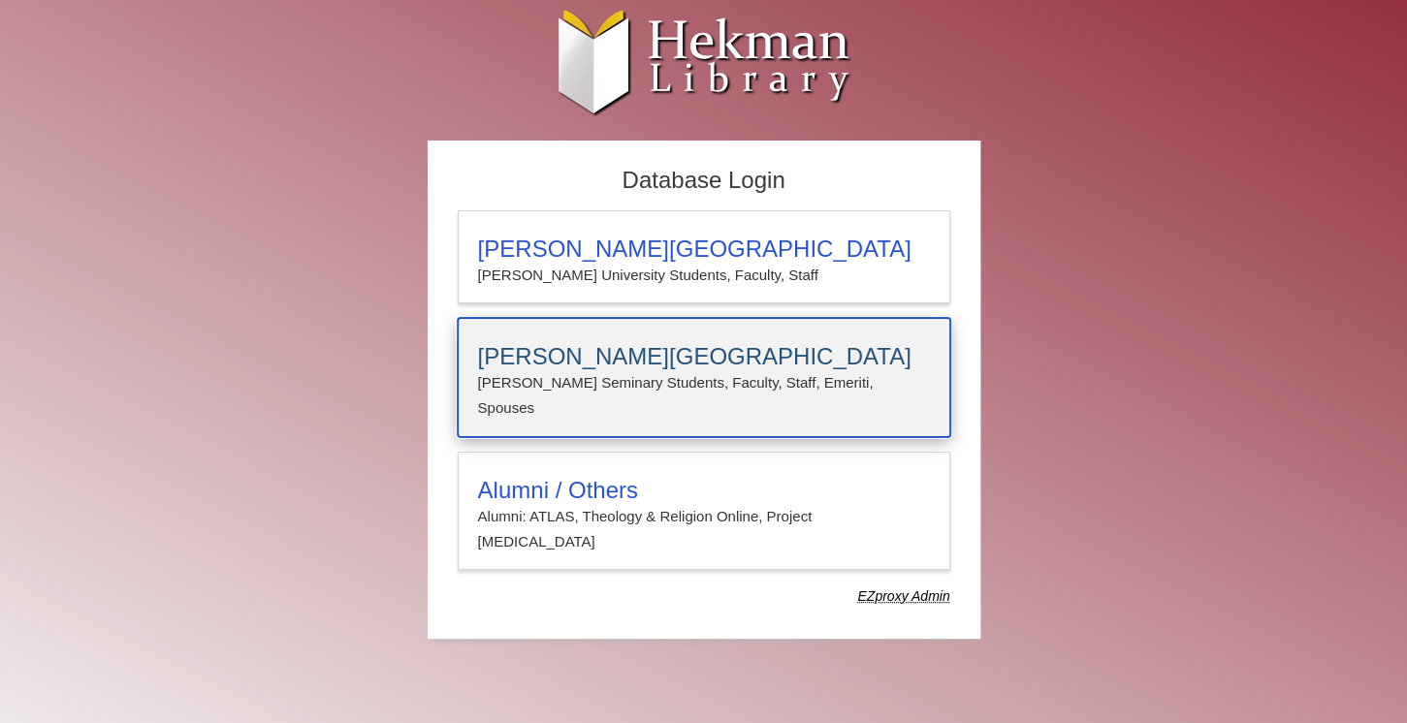
click at [662, 348] on h3 "[PERSON_NAME][GEOGRAPHIC_DATA]" at bounding box center [704, 356] width 452 height 27
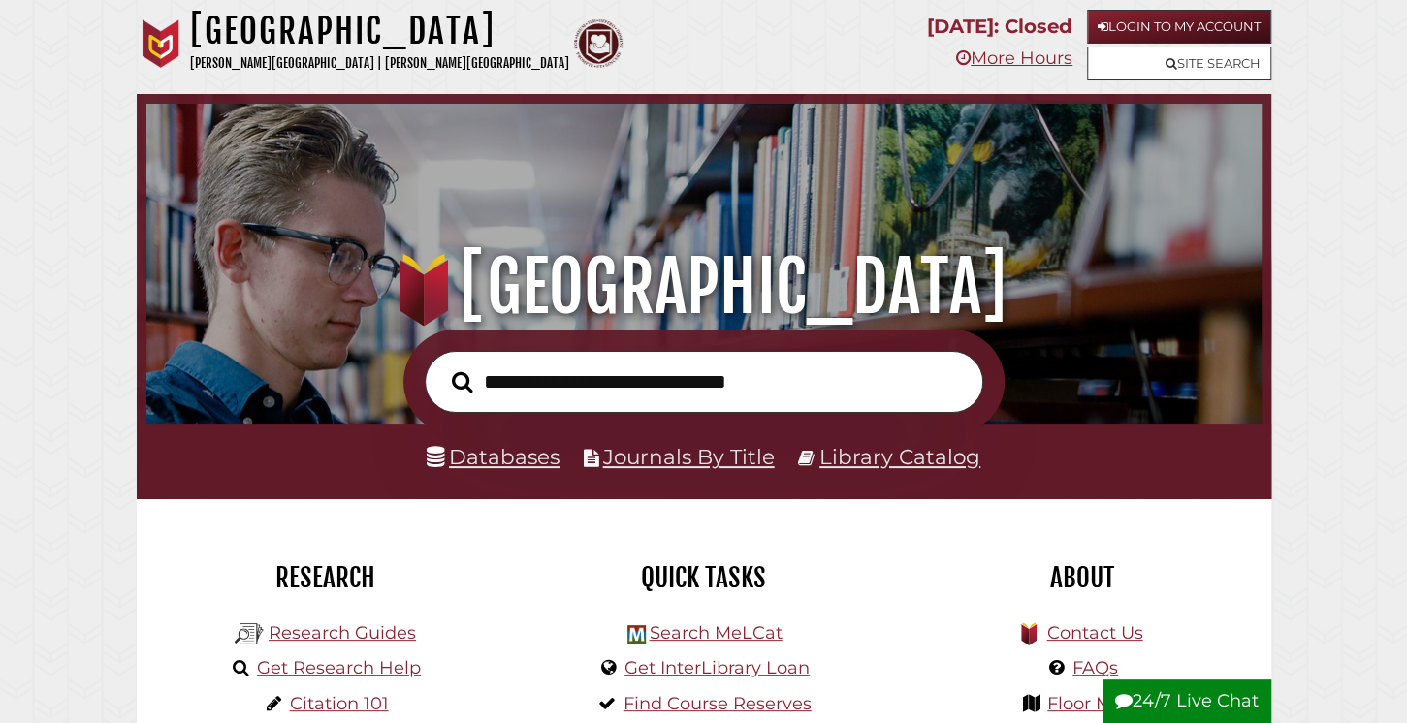
scroll to position [631, 1105]
click at [1139, 23] on link "Login to My Account" at bounding box center [1179, 27] width 184 height 34
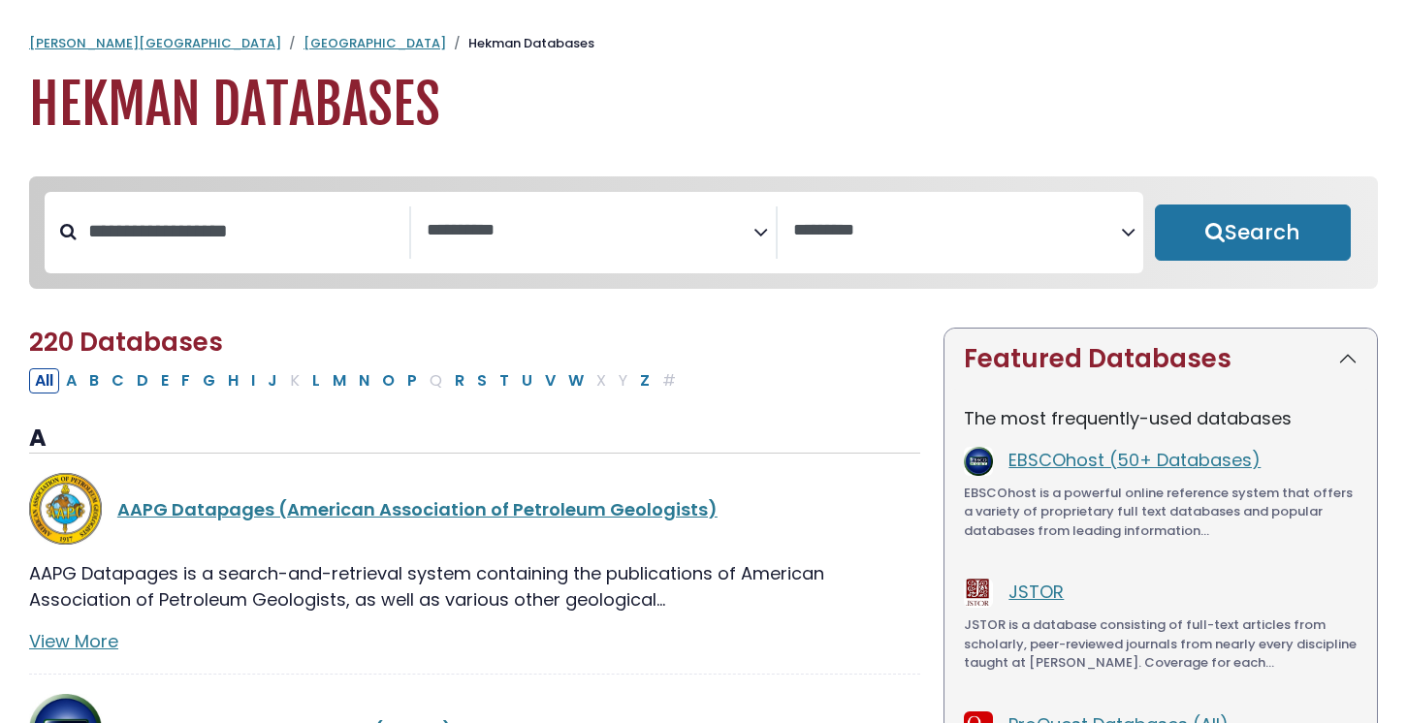
select select "Database Subject Filter"
select select "Database Vendors Filter"
click at [423, 394] on button "P" at bounding box center [411, 380] width 21 height 25
select select "Database Subject Filter"
select select "Database Vendors Filter"
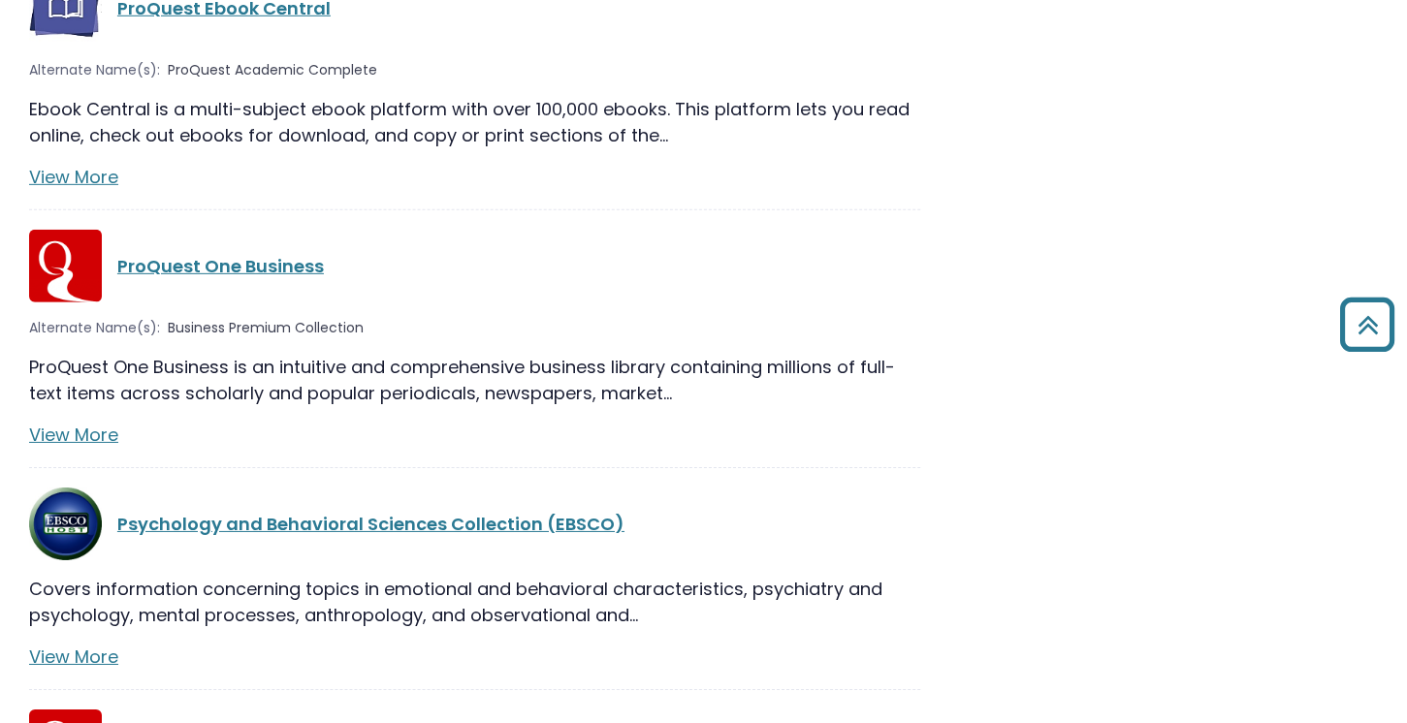
scroll to position [3346, 0]
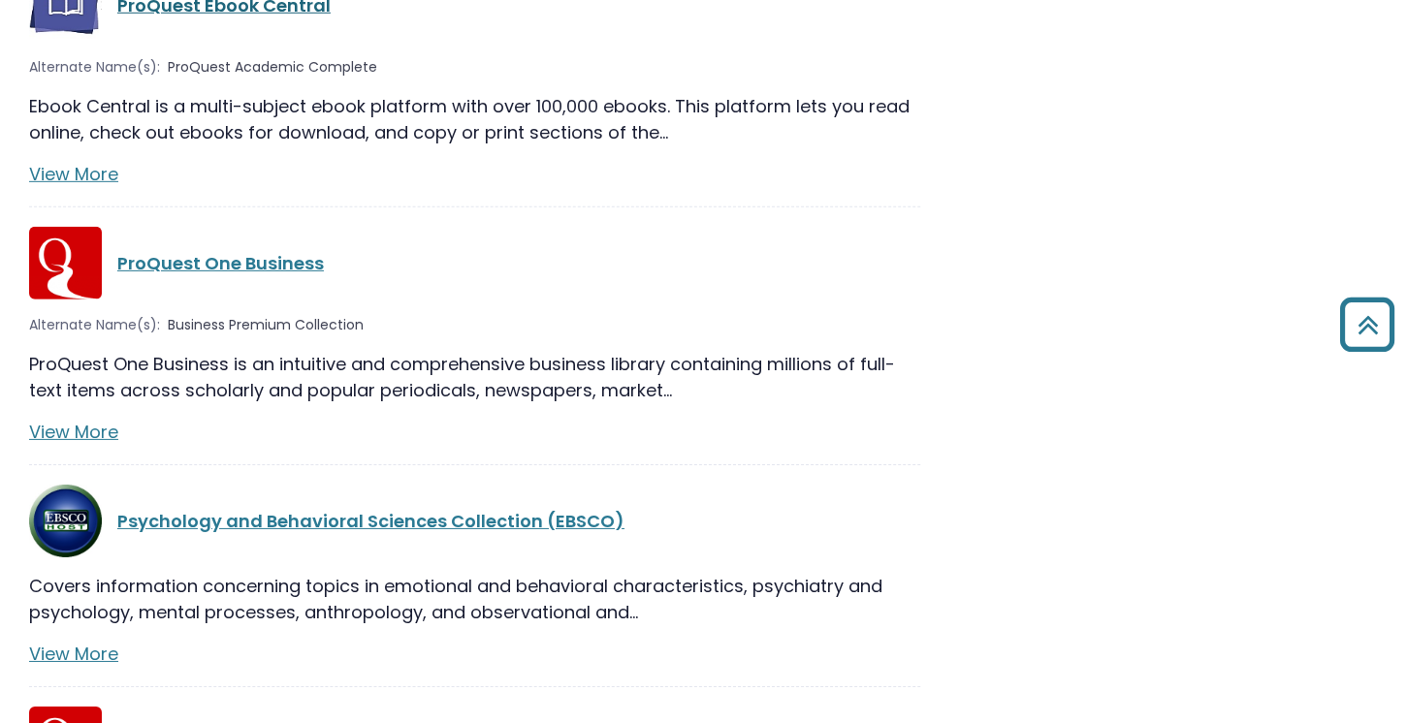
click at [331, 17] on link "ProQuest Ebook Central" at bounding box center [223, 5] width 213 height 24
